Goal: Task Accomplishment & Management: Use online tool/utility

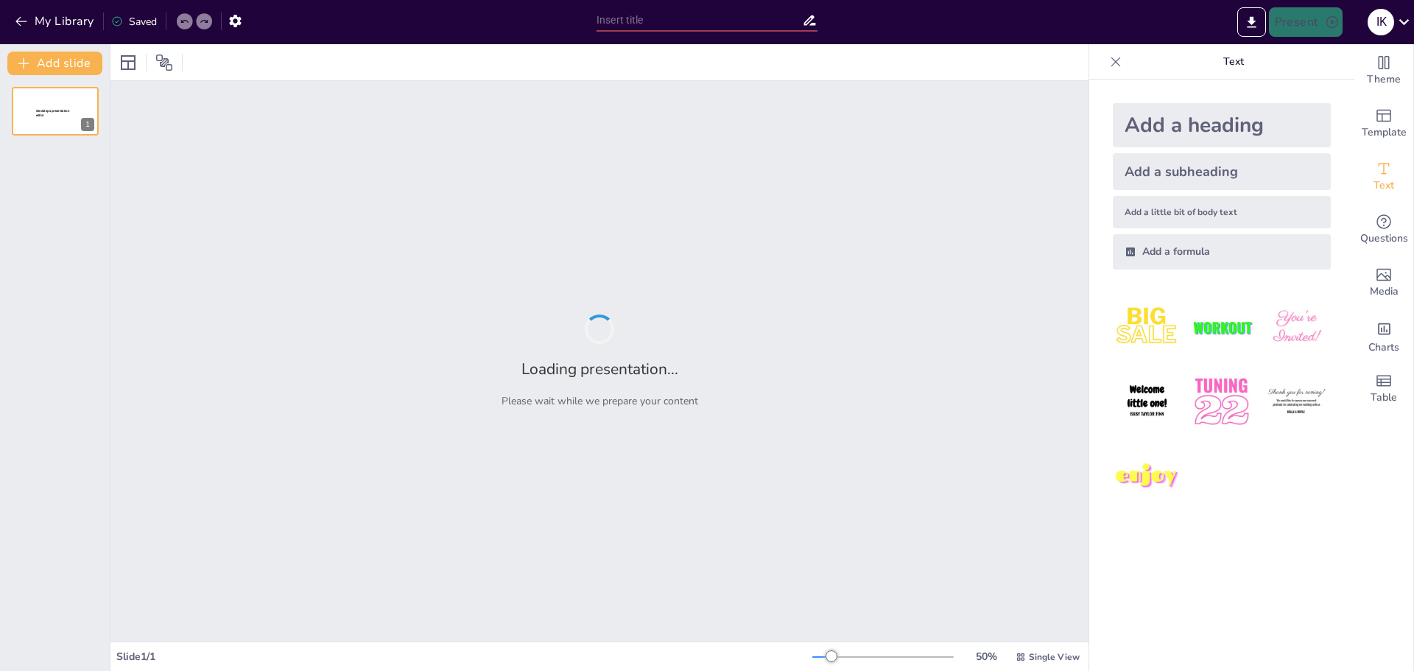
type input "Qu'est-ce que l'Intelligence Artificielle ? Définition et Fonctionnement"
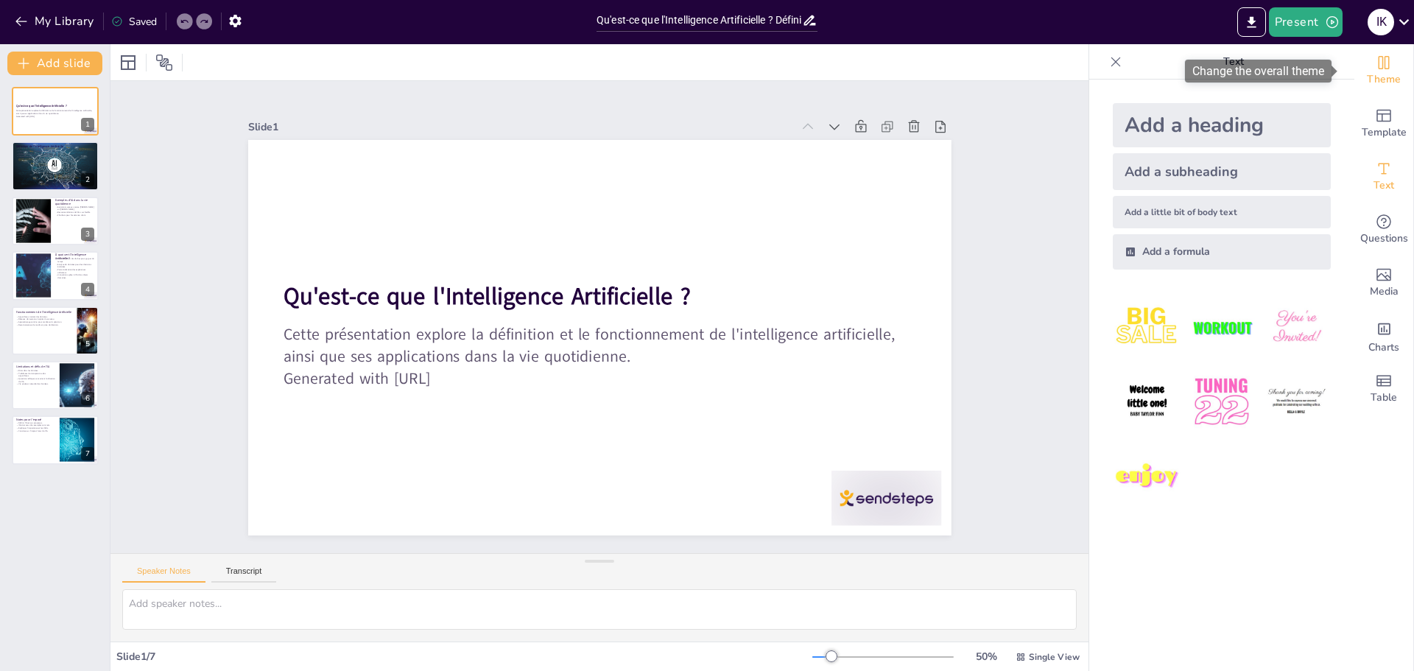
click at [1381, 73] on span "Theme" at bounding box center [1384, 79] width 34 height 16
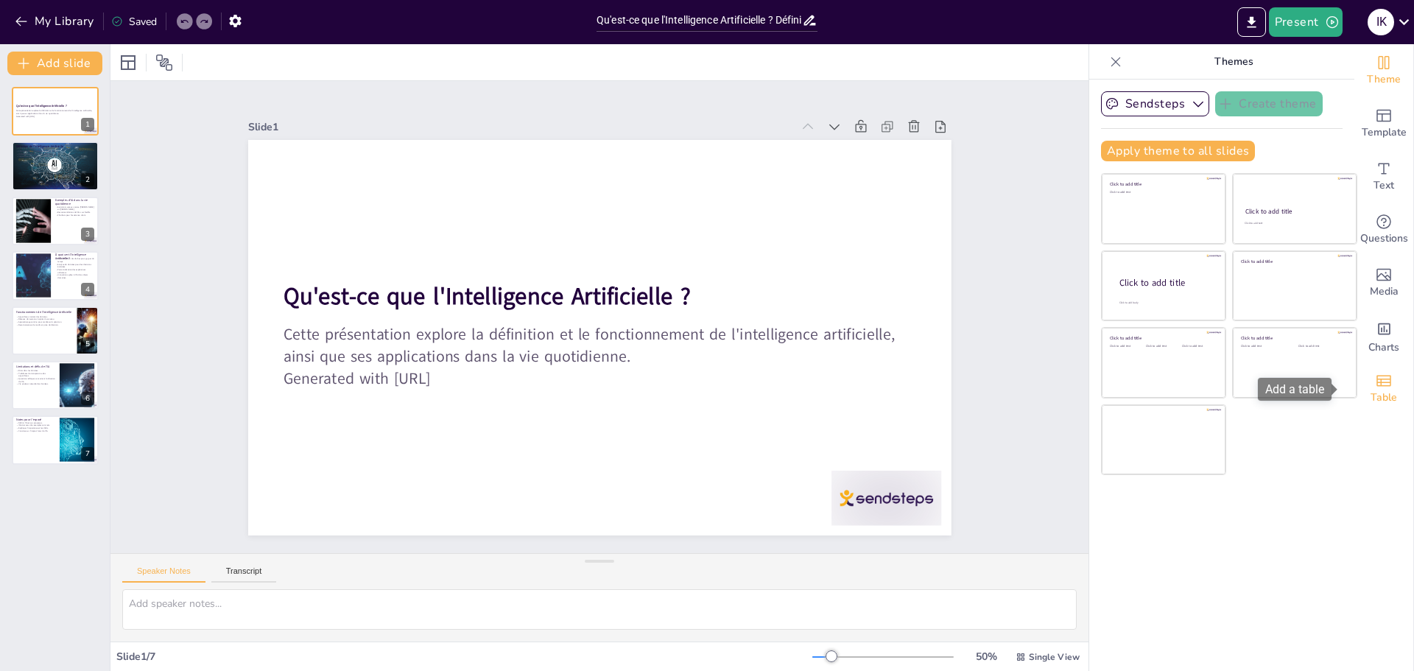
click at [1373, 392] on span "Table" at bounding box center [1383, 398] width 27 height 16
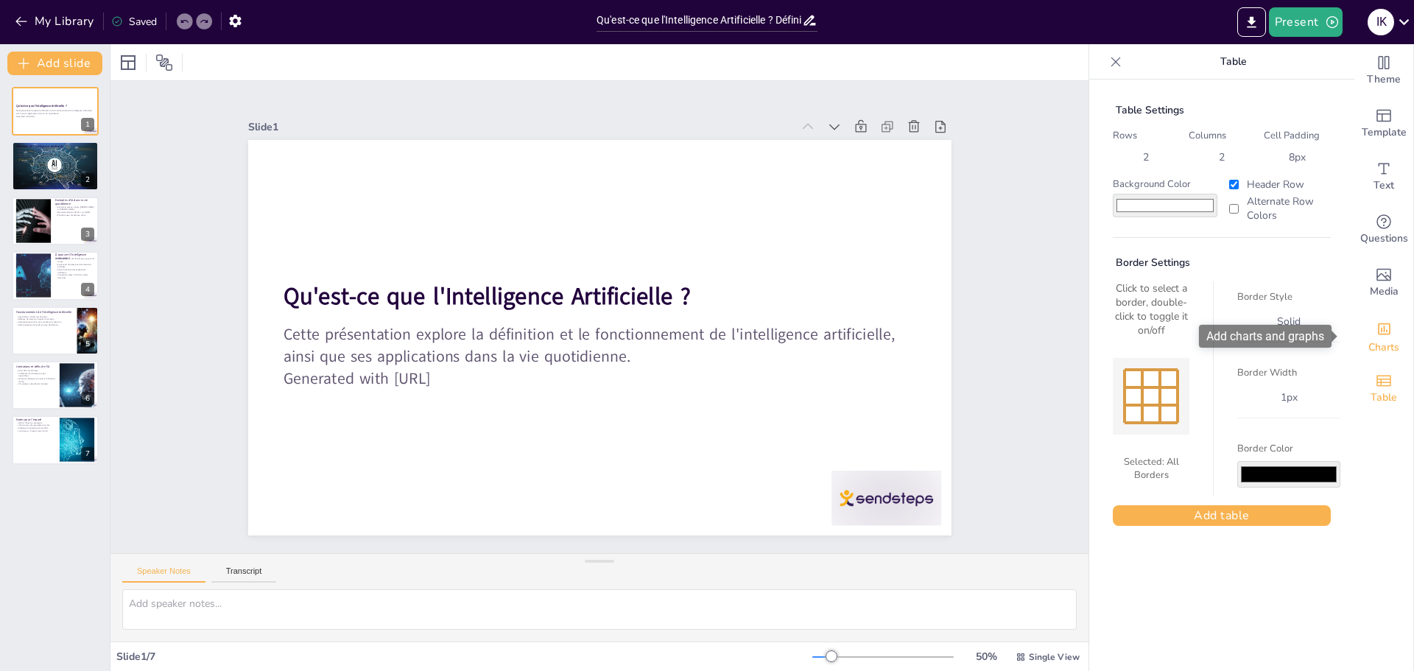
click at [1376, 336] on icon "Add charts and graphs" at bounding box center [1383, 328] width 15 height 15
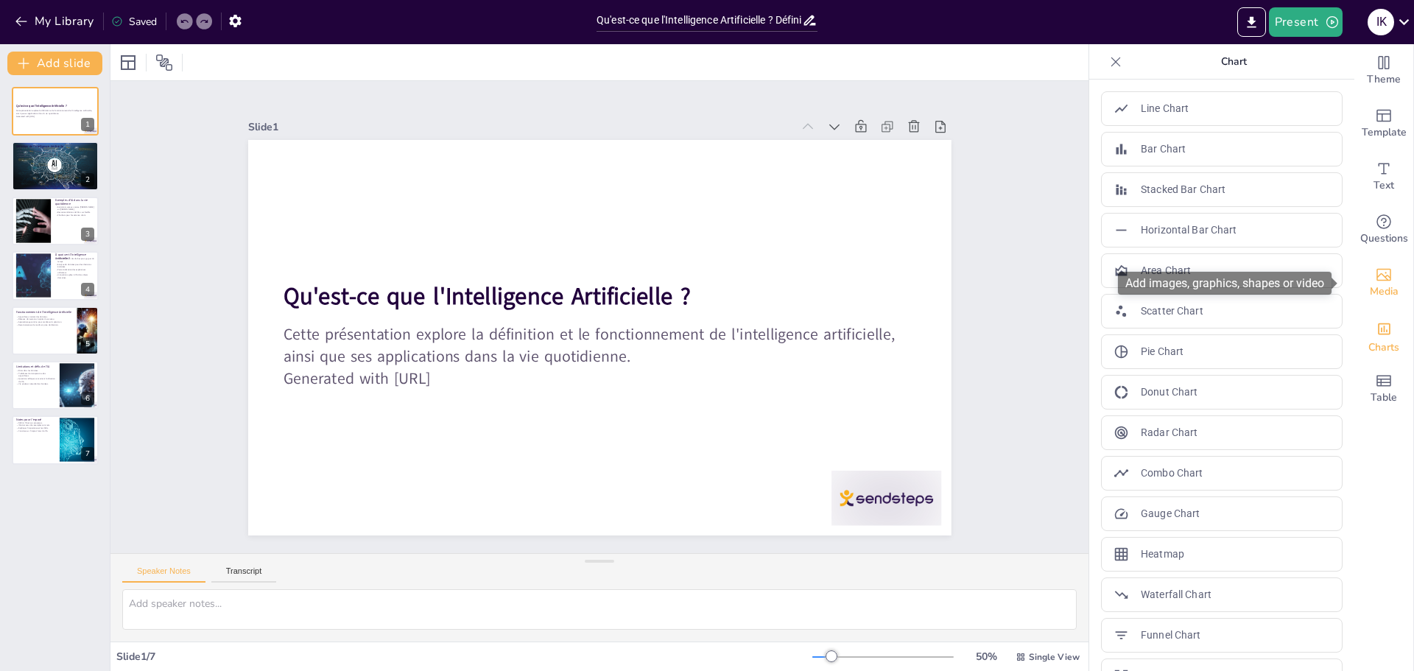
click at [1372, 286] on span "Media" at bounding box center [1384, 291] width 29 height 16
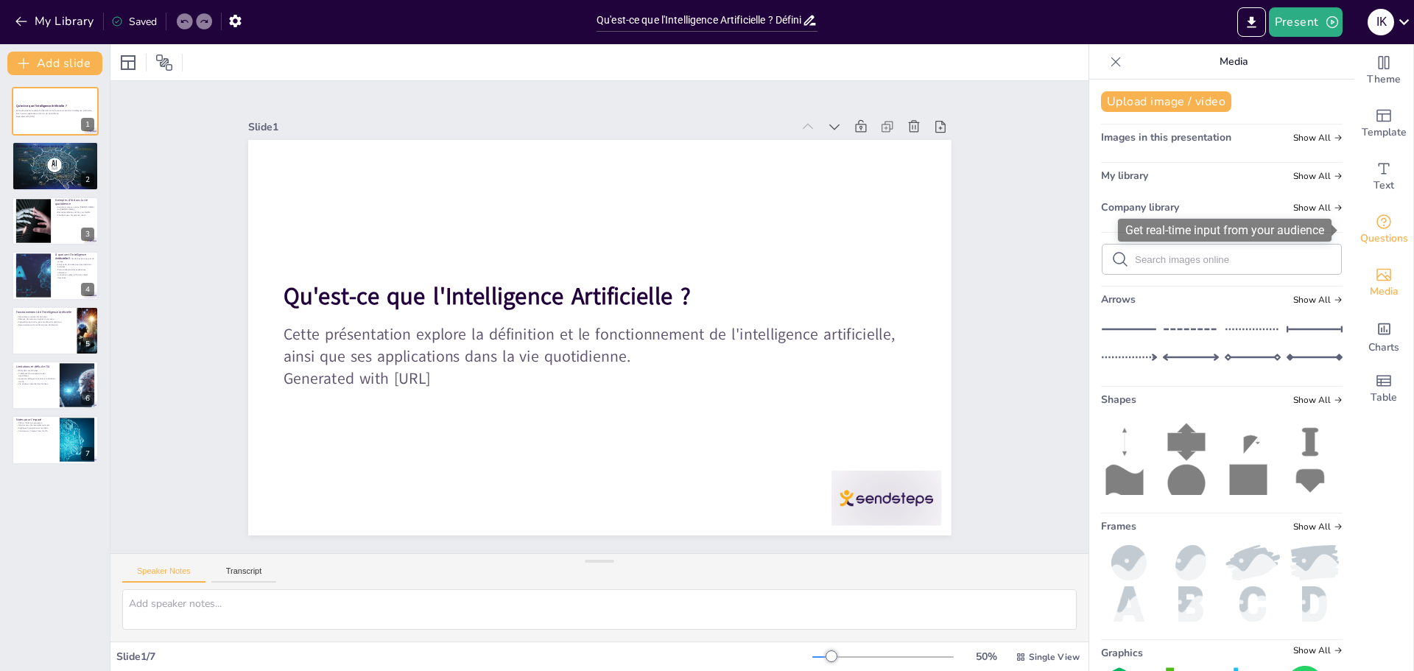
click at [1376, 220] on icon "Get real-time input from your audience" at bounding box center [1383, 221] width 15 height 15
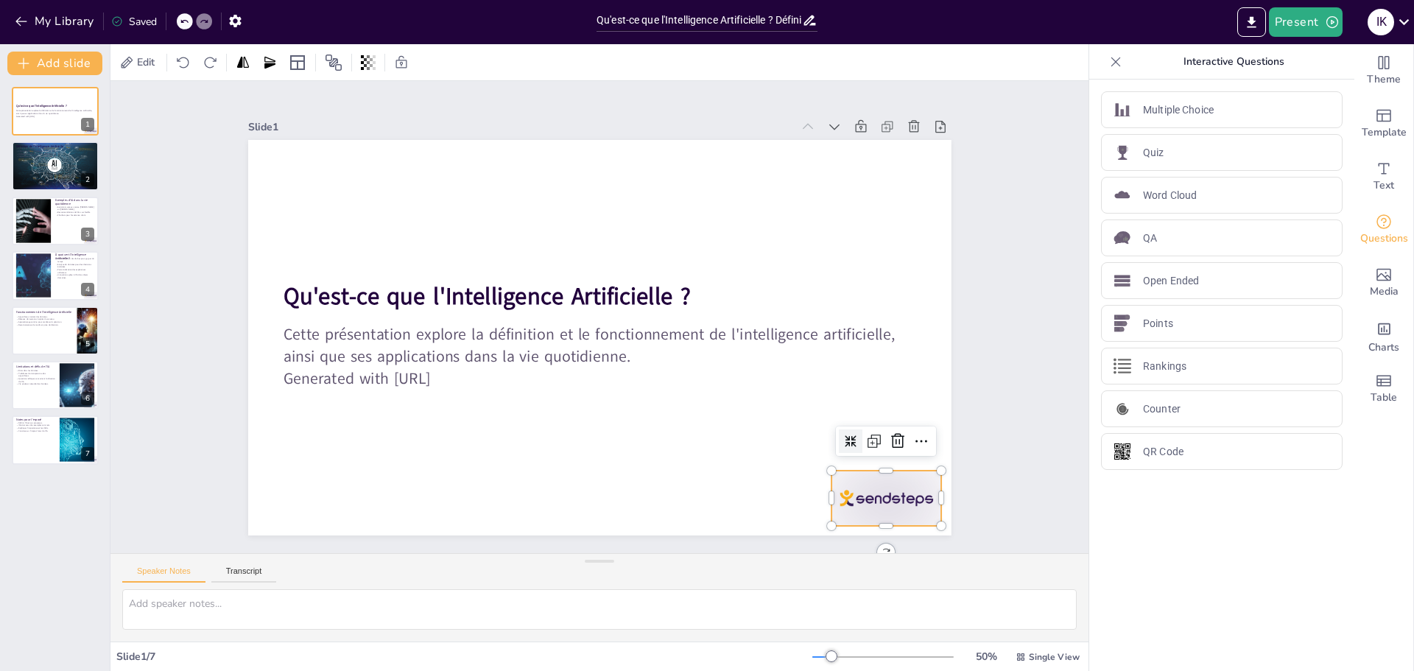
click at [870, 535] on div at bounding box center [815, 578] width 121 height 86
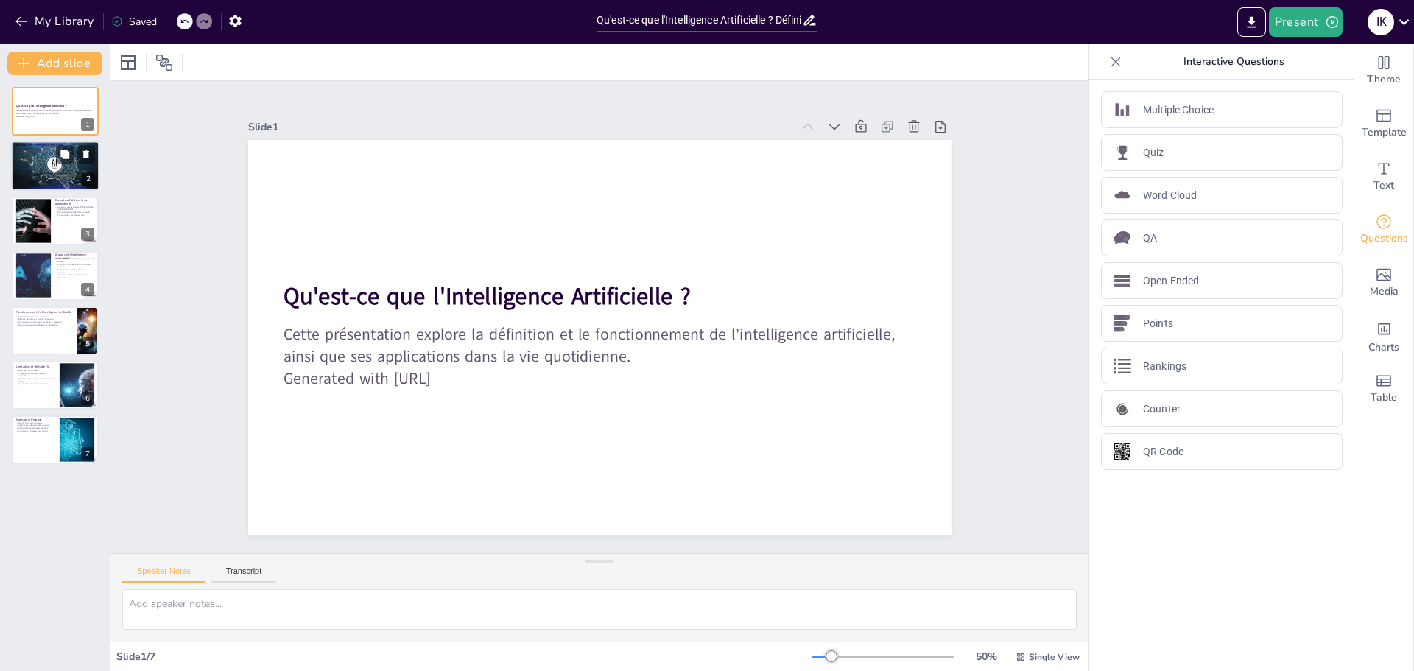
click at [41, 164] on div at bounding box center [55, 166] width 88 height 52
type textarea "L'ipsumdolorsi ametconsecte adi elitsed doeius tempo in utlabor etdolore, magn …"
